Goal: Task Accomplishment & Management: Complete application form

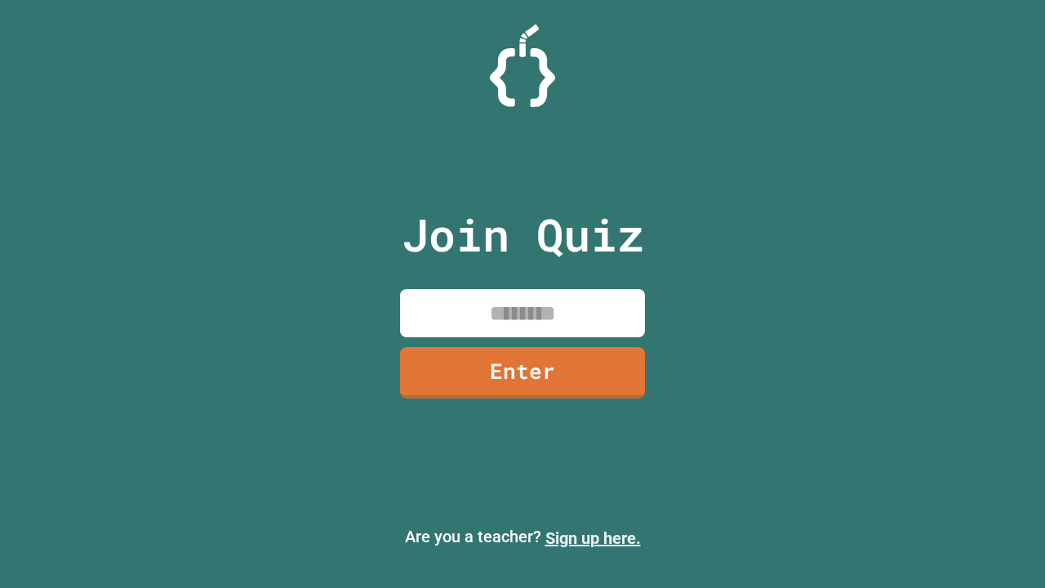
click at [593, 538] on link "Sign up here." at bounding box center [592, 538] width 95 height 20
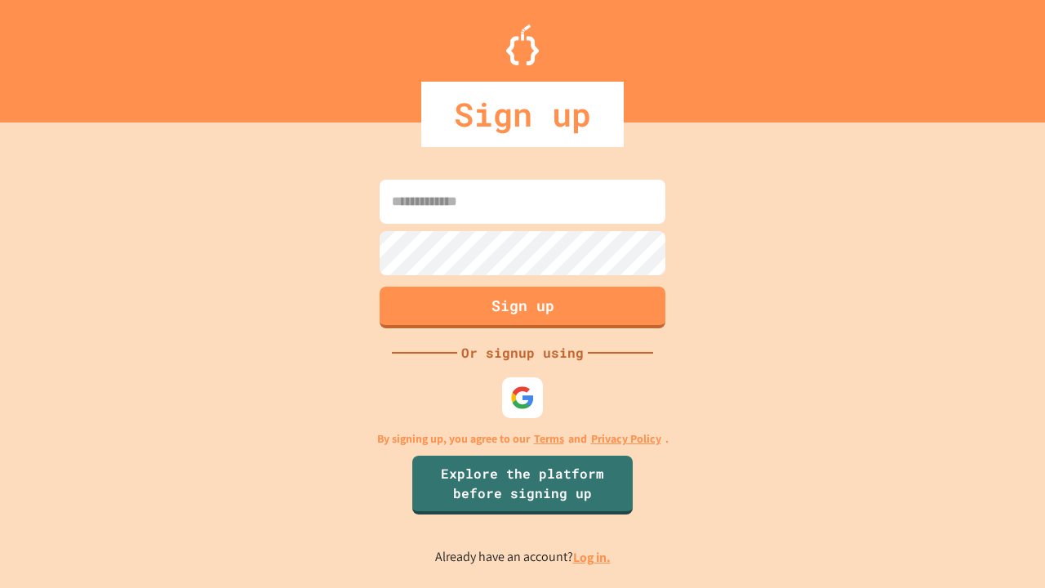
click at [593, 557] on link "Log in." at bounding box center [592, 556] width 38 height 17
